Goal: Task Accomplishment & Management: Manage account settings

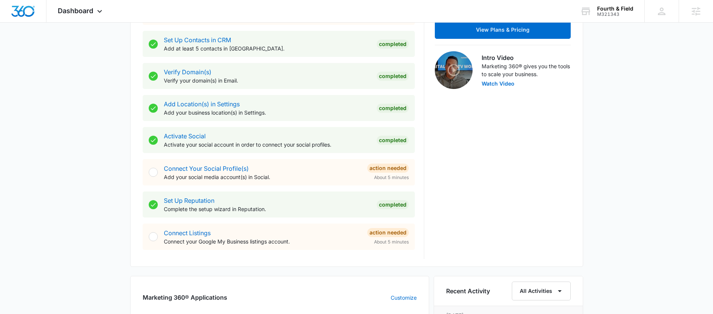
scroll to position [424, 0]
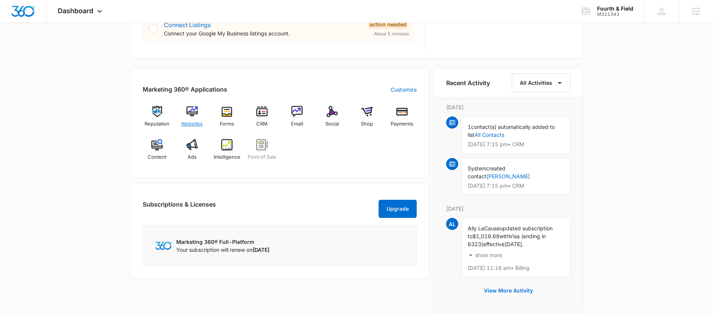
click at [192, 111] on img at bounding box center [191, 111] width 11 height 11
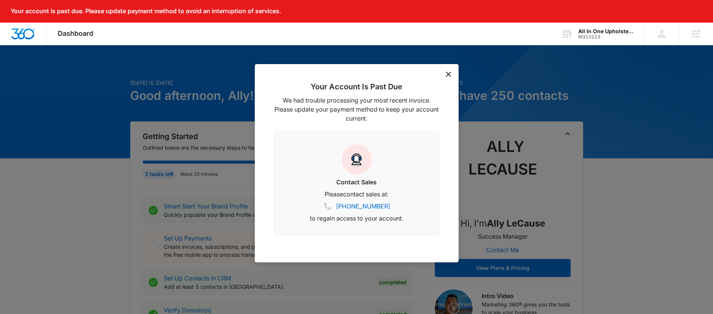
click at [447, 73] on icon "dismiss this dialog" at bounding box center [447, 74] width 5 height 5
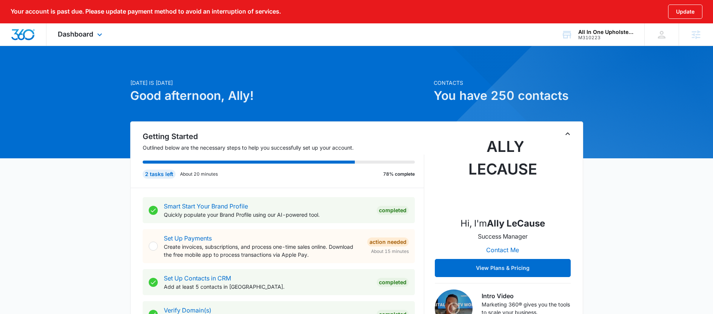
click at [94, 31] on div "Dashboard Apps Reputation Forms CRM Email Social POS Content Ads Intelligence F…" at bounding box center [80, 34] width 69 height 22
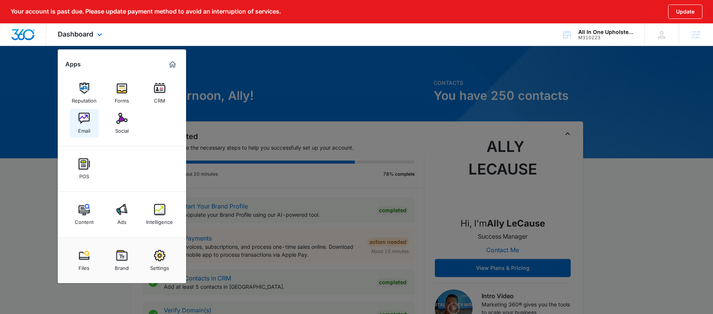
click at [84, 123] on img at bounding box center [83, 118] width 11 height 11
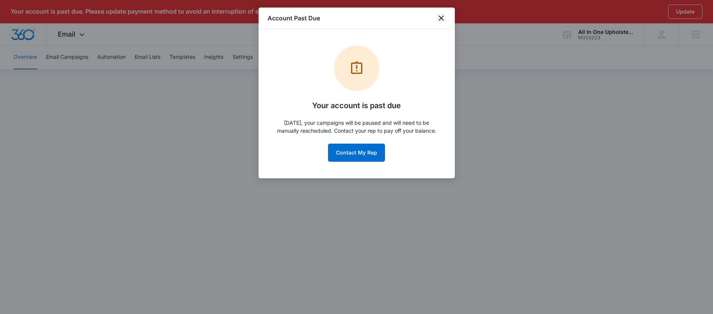
click at [442, 16] on icon "close" at bounding box center [440, 17] width 5 height 5
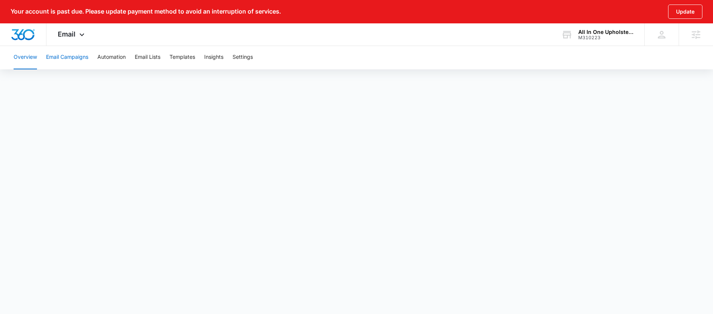
click at [78, 51] on button "Email Campaigns" at bounding box center [67, 57] width 42 height 24
click at [113, 58] on button "Automation" at bounding box center [111, 57] width 28 height 24
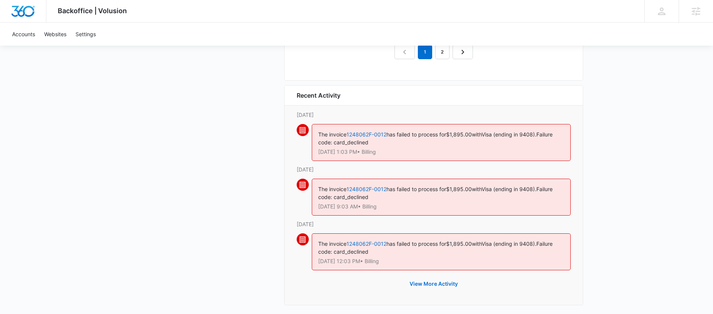
scroll to position [863, 0]
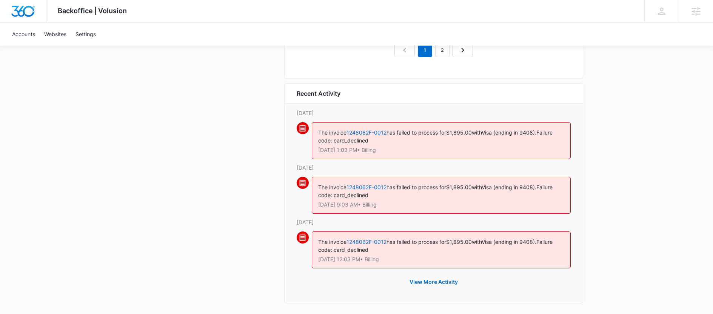
click at [399, 255] on div "The invoice 1248062F-0012 has failed to process for $1,895.00 with Visa (ending…" at bounding box center [441, 250] width 259 height 37
click at [382, 241] on link "1248062F-0012" at bounding box center [366, 242] width 40 height 6
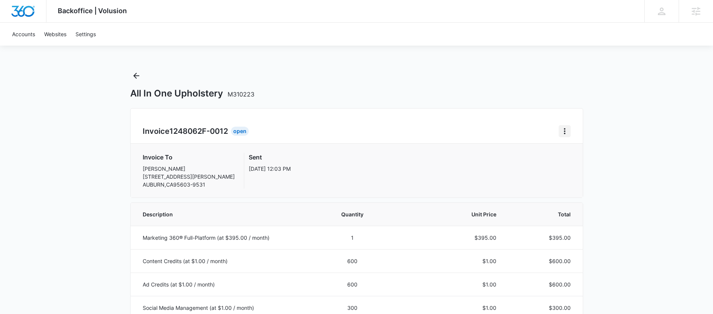
click at [562, 133] on icon "Home" at bounding box center [564, 131] width 9 height 9
click at [575, 154] on link "Download Invoice" at bounding box center [590, 152] width 44 height 6
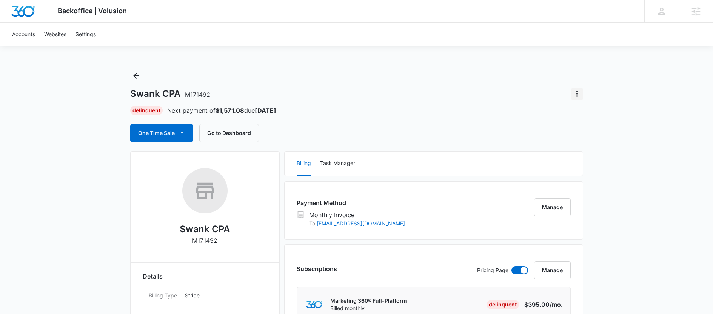
click at [575, 91] on icon "Actions" at bounding box center [576, 93] width 9 height 9
click at [590, 117] on div "Close Account" at bounding box center [597, 114] width 35 height 5
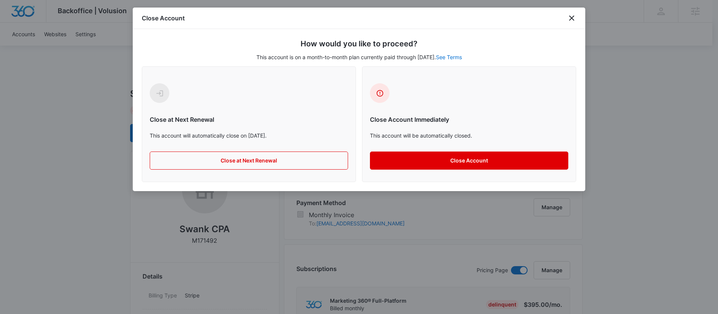
click at [431, 162] on button "Close Account" at bounding box center [469, 161] width 198 height 18
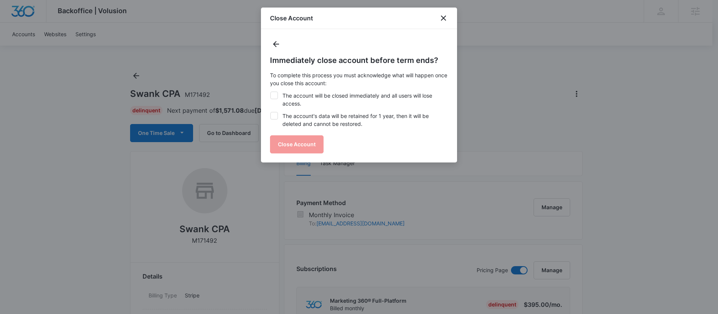
click at [315, 96] on label "The account will be closed immediately and all users will lose access." at bounding box center [359, 100] width 178 height 16
click at [270, 92] on input "The account will be closed immediately and all users will lose access." at bounding box center [270, 92] width 0 height 0
checkbox input "true"
click at [297, 121] on label "The account's data will be retained for 1 year, then it will be deleted and can…" at bounding box center [359, 120] width 178 height 16
click at [270, 112] on input "The account's data will be retained for 1 year, then it will be deleted and can…" at bounding box center [270, 112] width 0 height 0
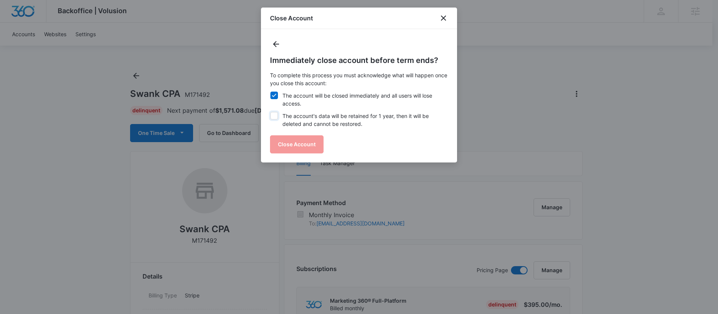
checkbox input "true"
click at [302, 144] on button "Close Account" at bounding box center [297, 144] width 54 height 18
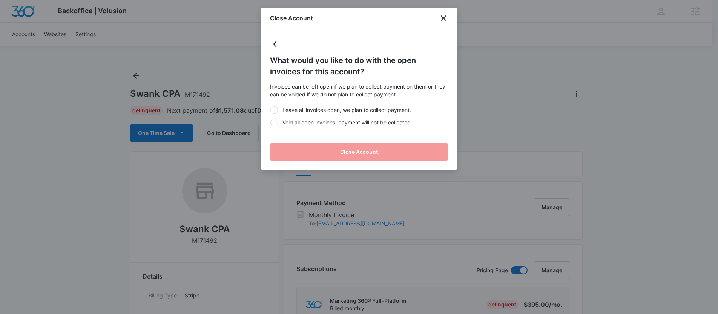
click at [297, 123] on label "Void all open invoices, payment will not be collected." at bounding box center [359, 122] width 178 height 8
click at [270, 123] on input "Void all open invoices, payment will not be collected." at bounding box center [270, 122] width 0 height 0
radio input "true"
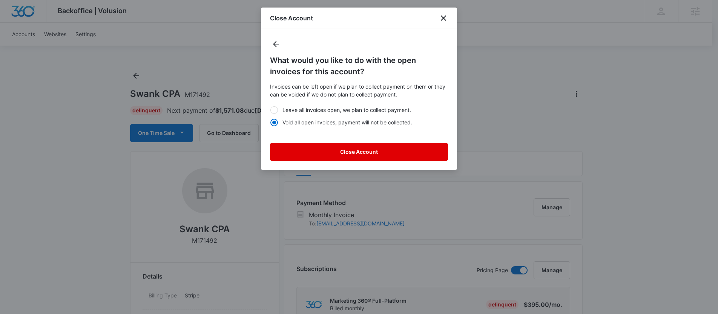
click at [348, 152] on button "Close Account" at bounding box center [359, 152] width 178 height 18
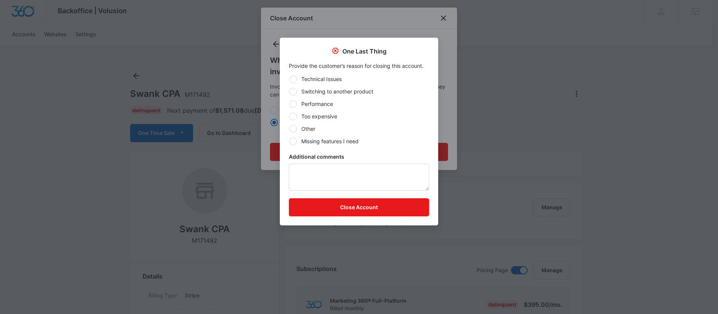
click at [300, 114] on label "Too expensive" at bounding box center [359, 116] width 140 height 8
click at [289, 116] on input "Too expensive" at bounding box center [289, 116] width 0 height 0
radio input "true"
click at [366, 210] on button "Close Account" at bounding box center [359, 207] width 140 height 18
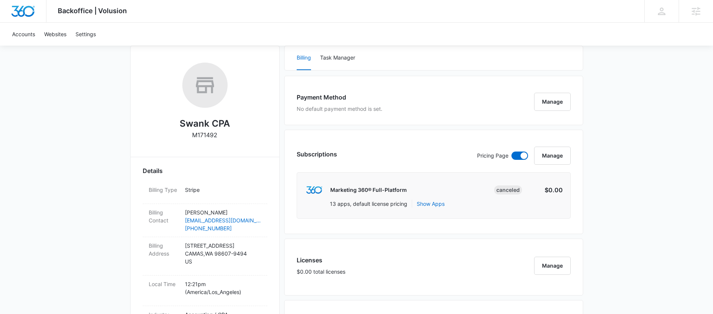
scroll to position [103, 0]
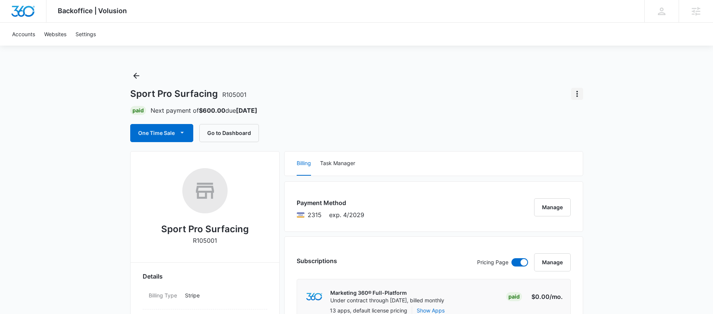
click at [578, 94] on icon "Actions" at bounding box center [576, 93] width 9 height 9
click at [580, 118] on div "Close Account" at bounding box center [597, 114] width 35 height 5
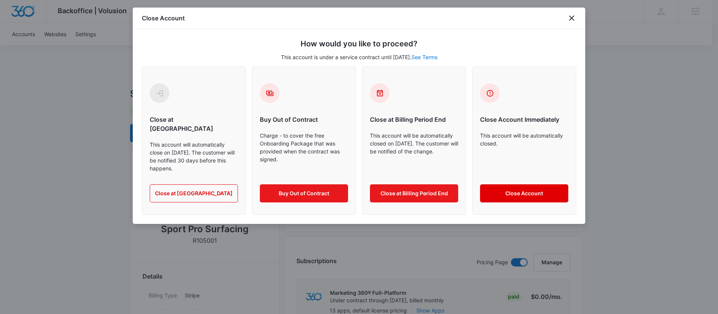
click at [538, 184] on button "Close Account" at bounding box center [524, 193] width 88 height 18
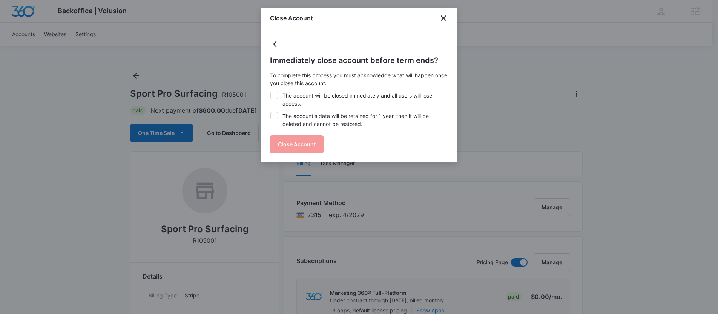
click at [307, 94] on label "The account will be closed immediately and all users will lose access." at bounding box center [359, 100] width 178 height 16
click at [270, 92] on input "The account will be closed immediately and all users will lose access." at bounding box center [270, 92] width 0 height 0
checkbox input "true"
click at [298, 117] on label "The account's data will be retained for 1 year, then it will be deleted and can…" at bounding box center [359, 120] width 178 height 16
click at [270, 112] on input "The account's data will be retained for 1 year, then it will be deleted and can…" at bounding box center [270, 112] width 0 height 0
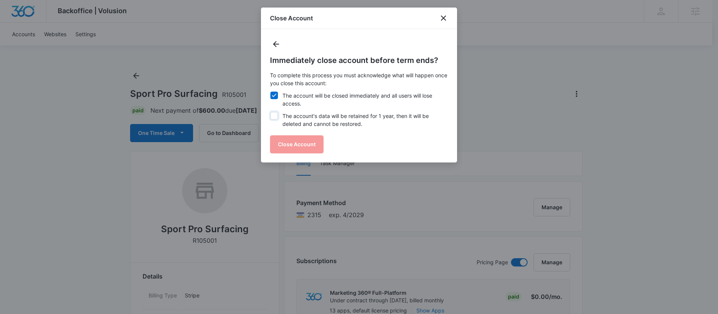
checkbox input "true"
click at [307, 143] on button "Close Account" at bounding box center [297, 144] width 54 height 18
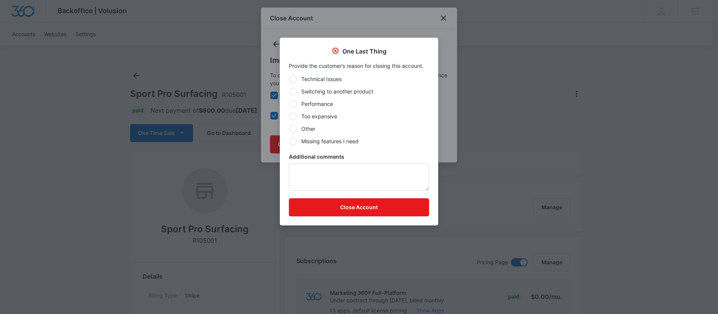
click at [304, 131] on label "Other" at bounding box center [359, 129] width 140 height 8
click at [289, 129] on input "Other" at bounding box center [289, 129] width 0 height 0
radio input "true"
click at [372, 217] on div "Provide the customer’s reason for closing this account. Technical Issues Switch…" at bounding box center [359, 141] width 158 height 170
click at [372, 209] on button "Close Account" at bounding box center [359, 207] width 140 height 18
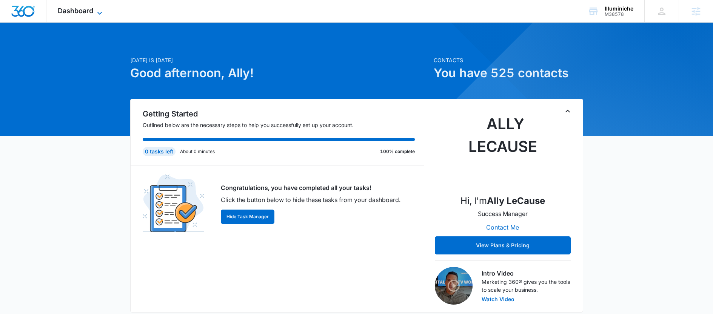
click at [71, 14] on span "Dashboard" at bounding box center [75, 11] width 35 height 8
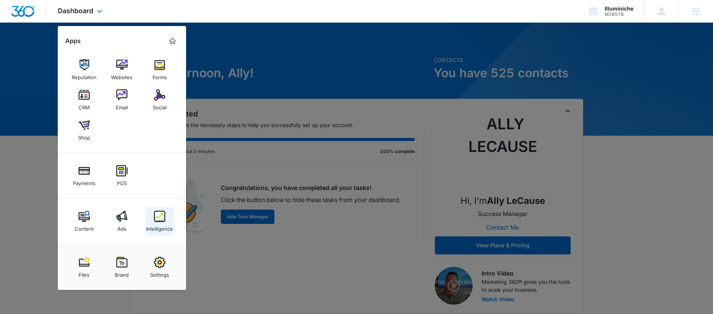
click at [162, 211] on img at bounding box center [159, 216] width 11 height 11
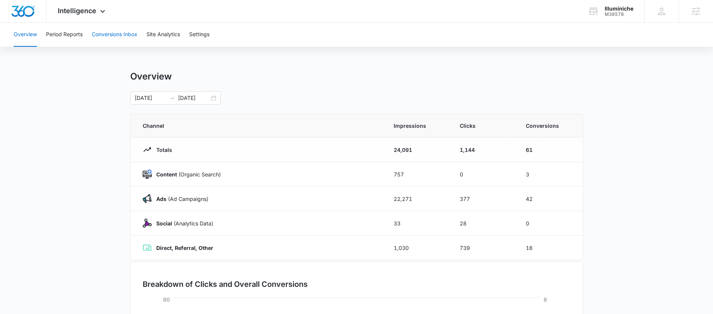
click at [115, 40] on button "Conversions Inbox" at bounding box center [115, 35] width 46 height 24
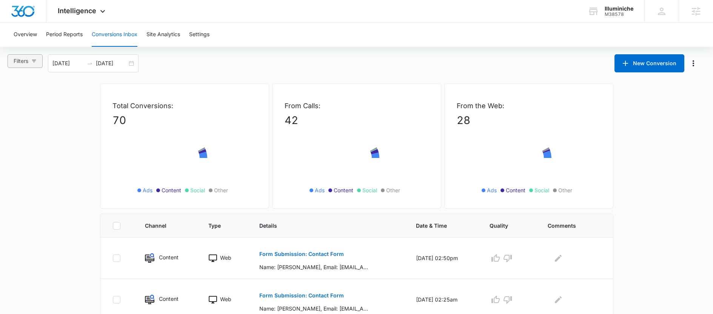
click at [24, 56] on button "Filters" at bounding box center [25, 61] width 35 height 14
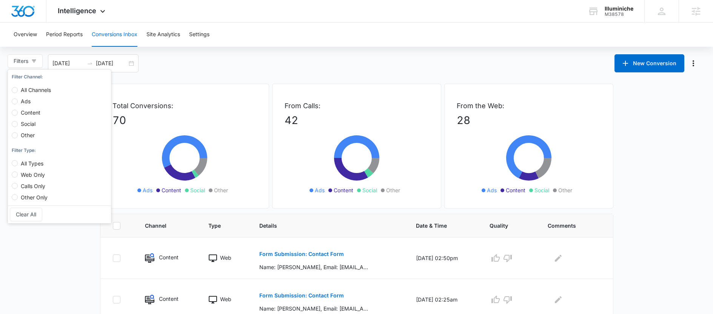
click at [22, 100] on span "Ads" at bounding box center [26, 101] width 16 height 6
click at [18, 100] on input "Ads" at bounding box center [15, 101] width 6 height 6
radio input "true"
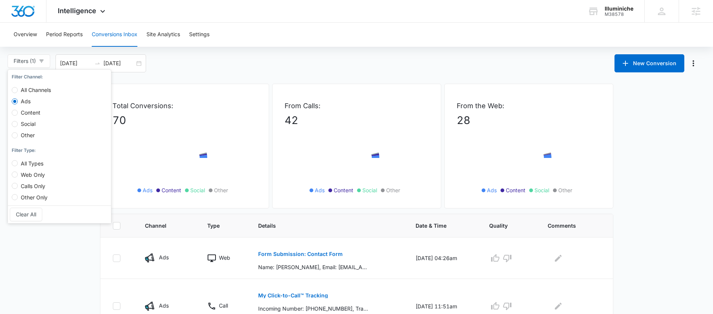
click at [212, 54] on div "Filters (1) Filter Channel : All Channels Ads Content Social Other Filter Type …" at bounding box center [356, 63] width 713 height 18
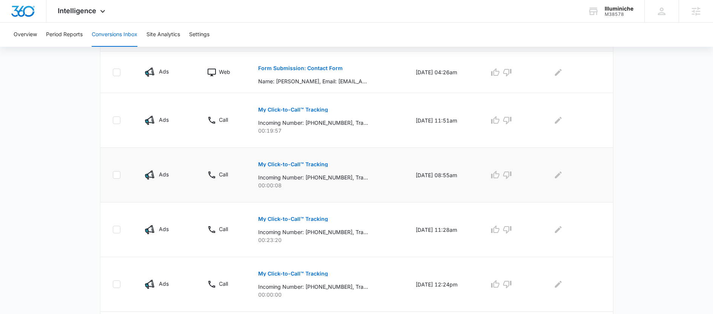
scroll to position [173, 0]
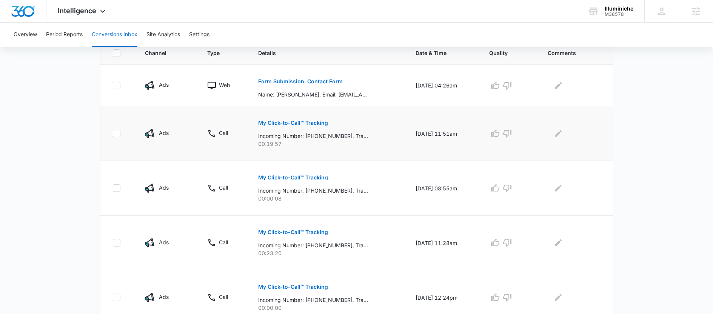
click at [268, 121] on p "My Click-to-Call™ Tracking" at bounding box center [293, 122] width 70 height 5
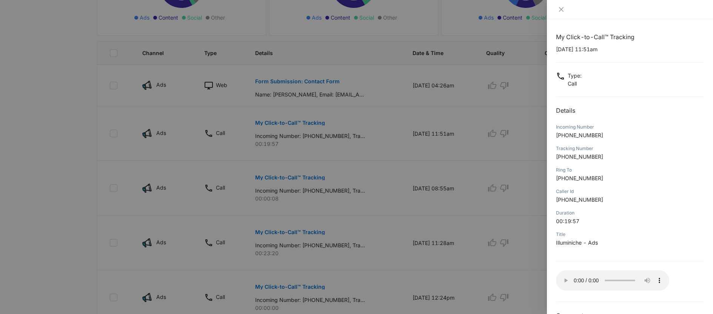
click at [237, 223] on div at bounding box center [356, 157] width 713 height 314
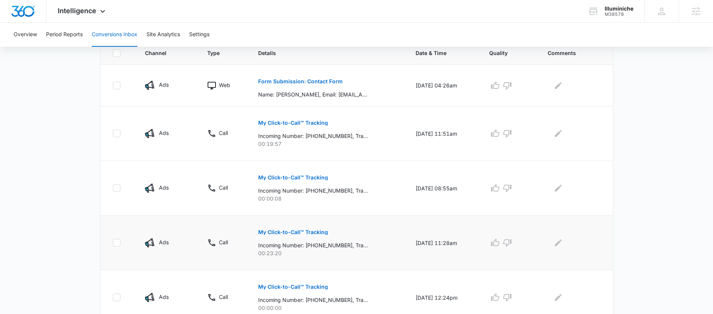
click at [264, 231] on p "My Click-to-Call™ Tracking" at bounding box center [293, 232] width 70 height 5
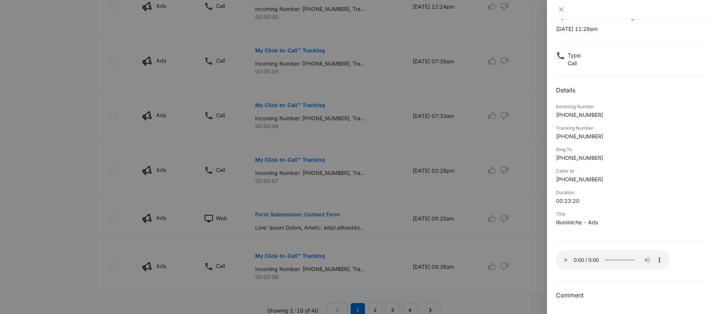
scroll to position [469, 0]
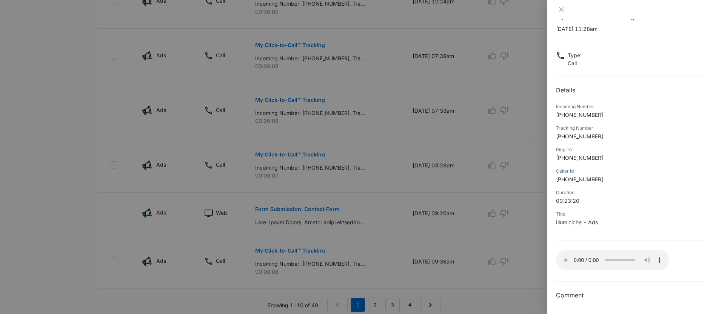
click at [599, 14] on div at bounding box center [630, 9] width 166 height 19
click at [559, 11] on icon "close" at bounding box center [561, 9] width 5 height 5
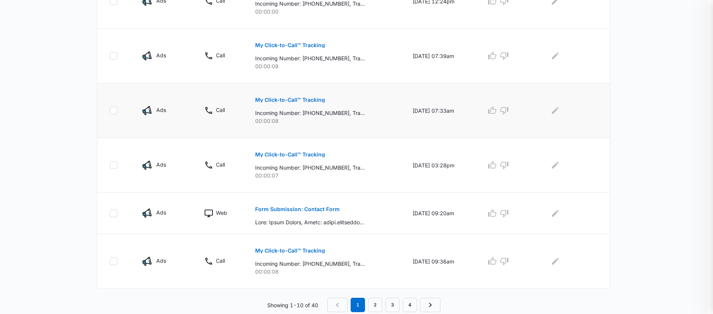
scroll to position [467, 0]
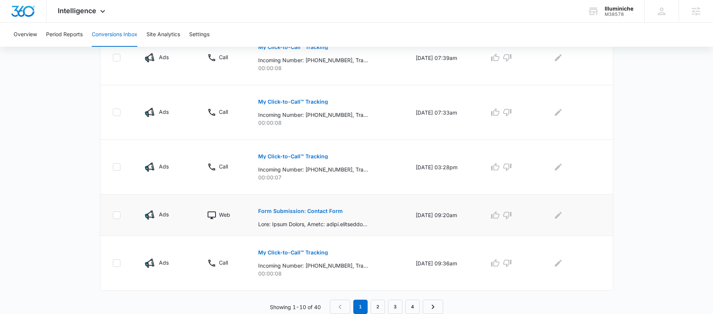
click at [280, 210] on p "Form Submission: Contact Form" at bounding box center [300, 211] width 84 height 5
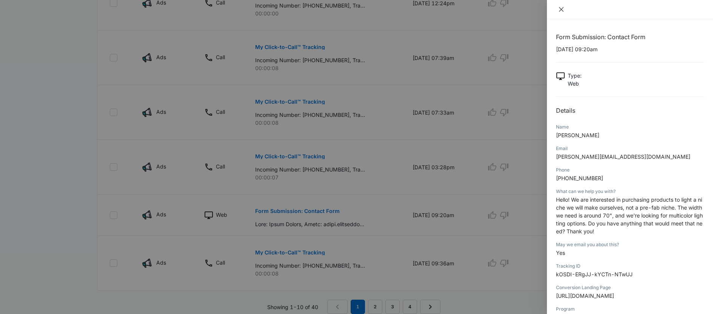
click at [561, 11] on icon "close" at bounding box center [561, 9] width 6 height 6
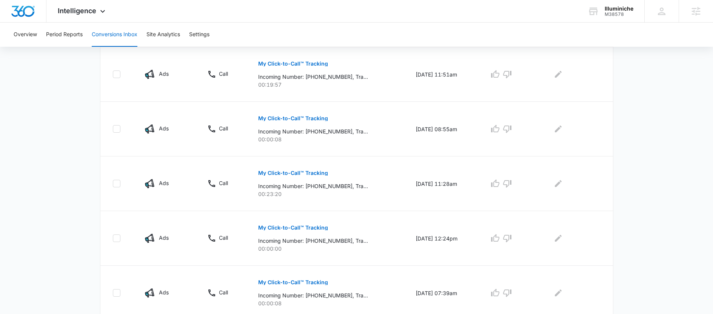
scroll to position [78, 0]
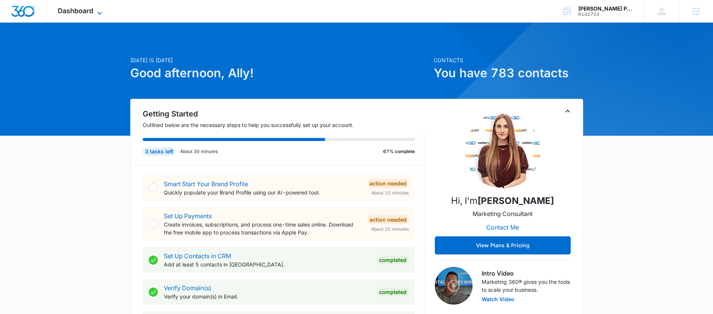
click at [74, 14] on span "Dashboard" at bounding box center [75, 11] width 35 height 8
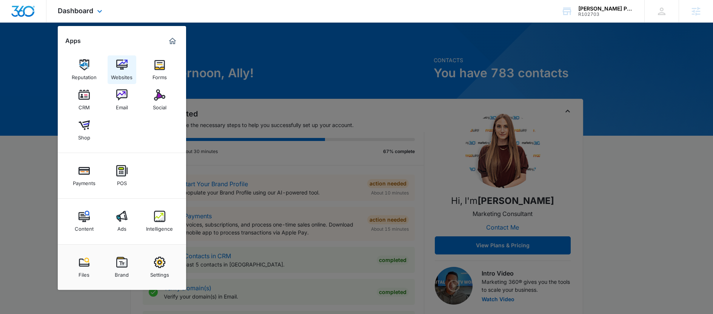
click at [122, 72] on div "Websites" at bounding box center [122, 76] width 22 height 10
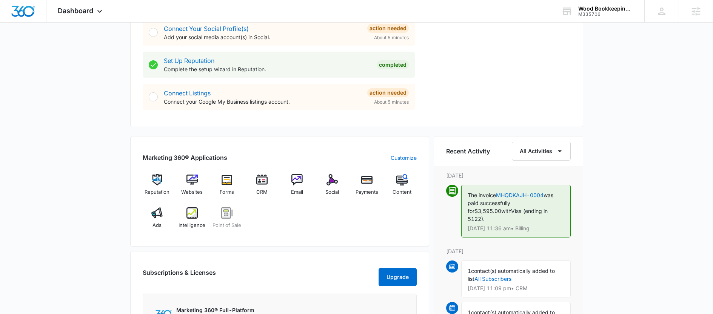
scroll to position [356, 0]
click at [188, 182] on img at bounding box center [191, 179] width 11 height 11
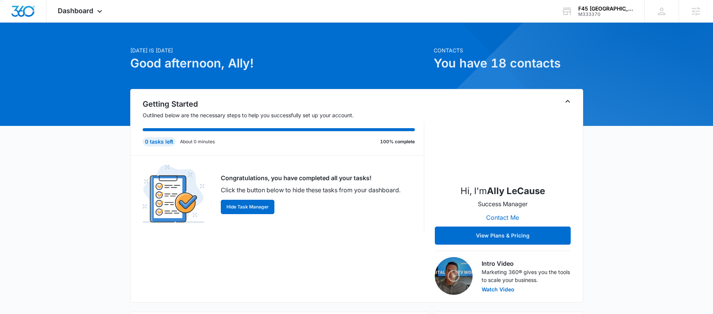
scroll to position [14, 0]
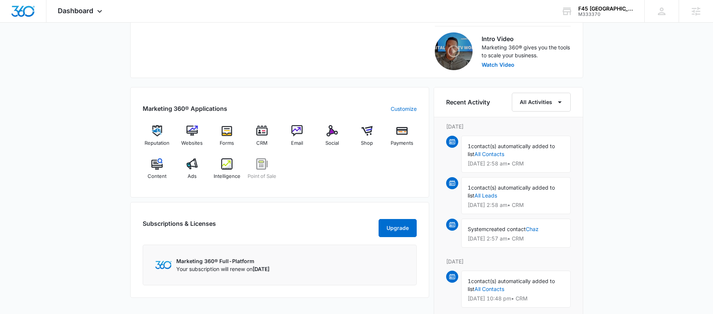
scroll to position [242, 0]
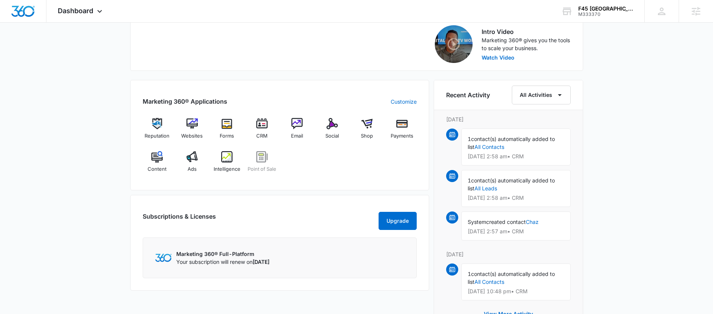
click at [114, 142] on div "[DATE] is [DATE] Good afternoon, Ally! Contacts You have 18 contacts Getting St…" at bounding box center [356, 135] width 713 height 690
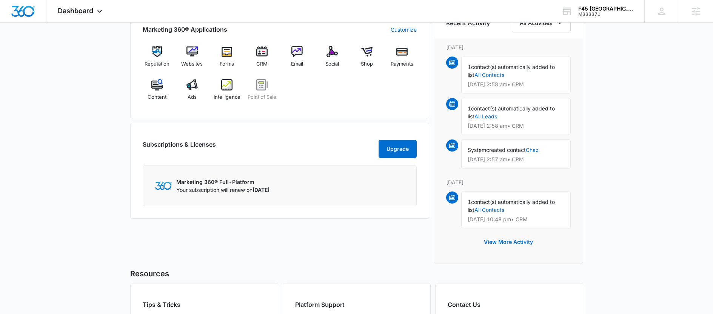
scroll to position [323, 0]
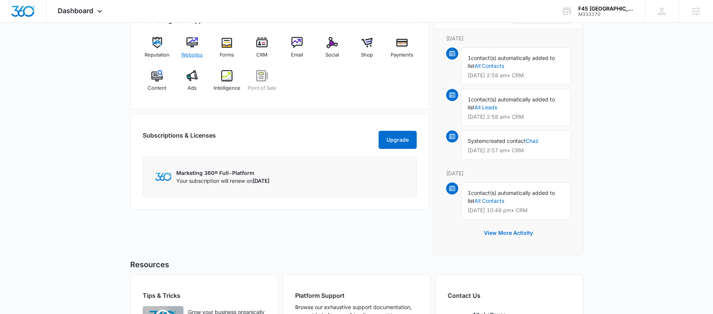
click at [194, 51] on div "Websites" at bounding box center [191, 50] width 29 height 27
